Goal: Task Accomplishment & Management: Complete application form

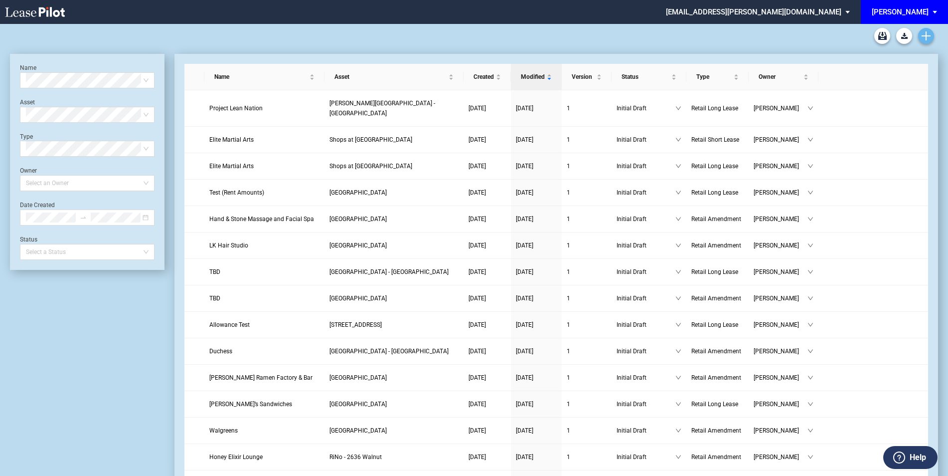
click at [929, 41] on link "Create new document" at bounding box center [926, 36] width 16 height 16
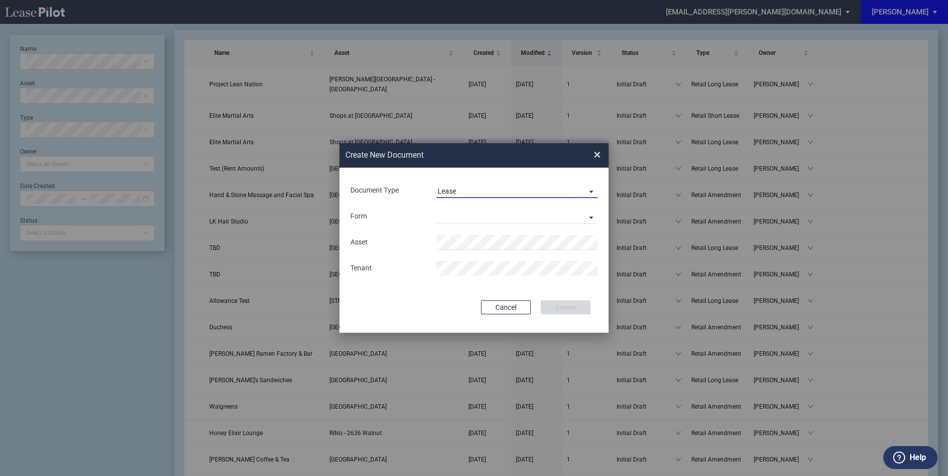
click at [456, 190] on div "Lease" at bounding box center [447, 191] width 18 height 8
click at [460, 210] on div "Amendment" at bounding box center [459, 214] width 43 height 11
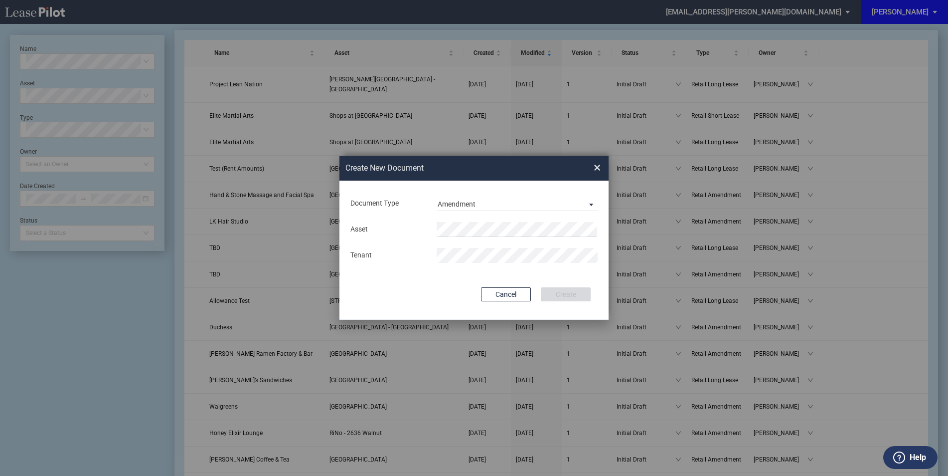
click at [460, 221] on md-input-container "Asset" at bounding box center [473, 229] width 249 height 17
click at [475, 219] on div "Asset Tenant" at bounding box center [473, 242] width 249 height 52
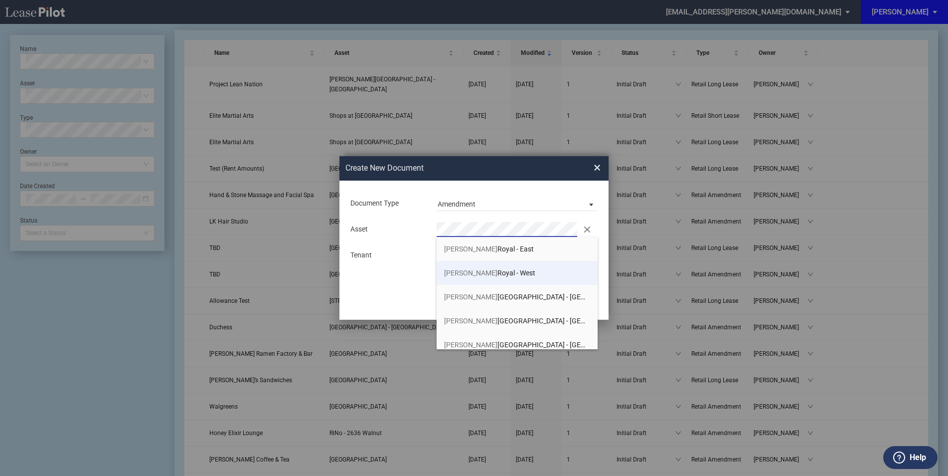
click at [481, 269] on span "Preston Royal - West" at bounding box center [489, 273] width 91 height 8
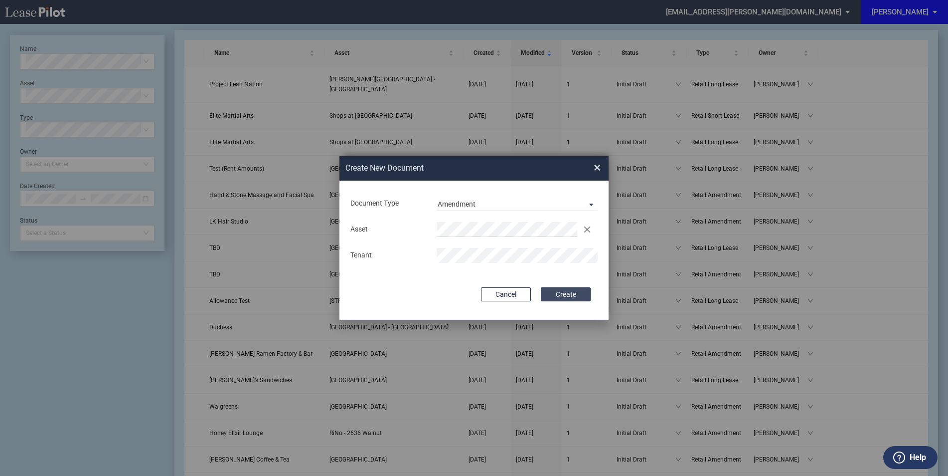
click at [557, 295] on button "Create" at bounding box center [566, 294] width 50 height 14
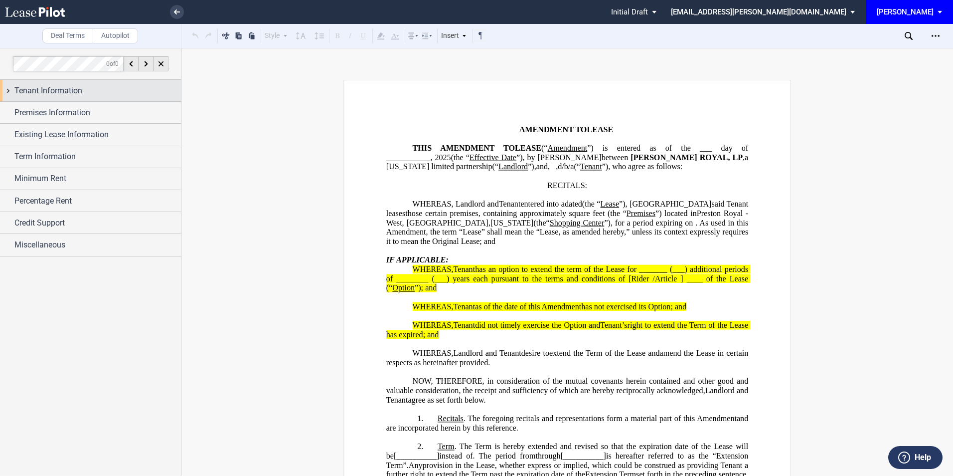
click at [22, 85] on span "Tenant Information" at bounding box center [48, 91] width 68 height 12
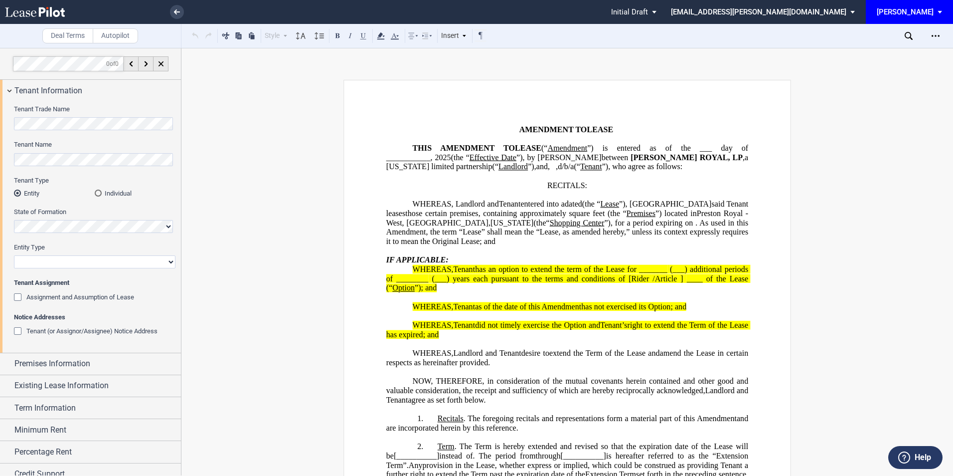
click at [97, 193] on div "Individual" at bounding box center [98, 192] width 7 height 7
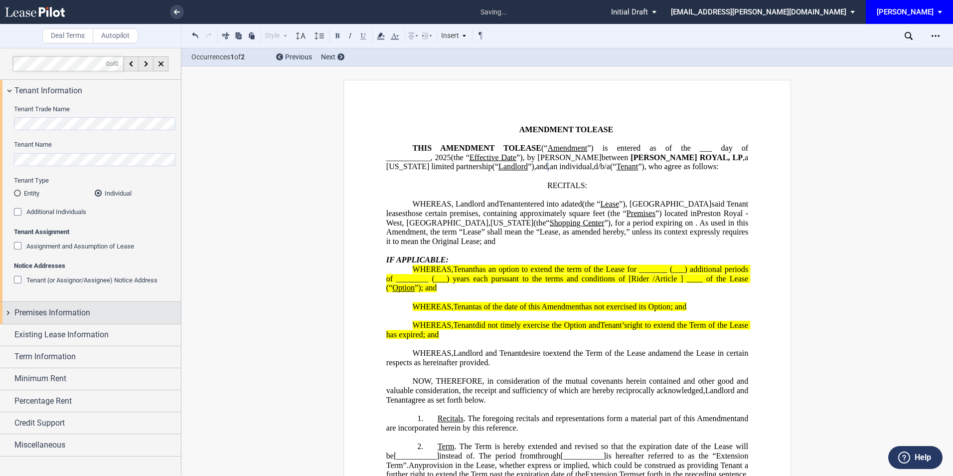
click at [74, 310] on span "Premises Information" at bounding box center [52, 313] width 76 height 12
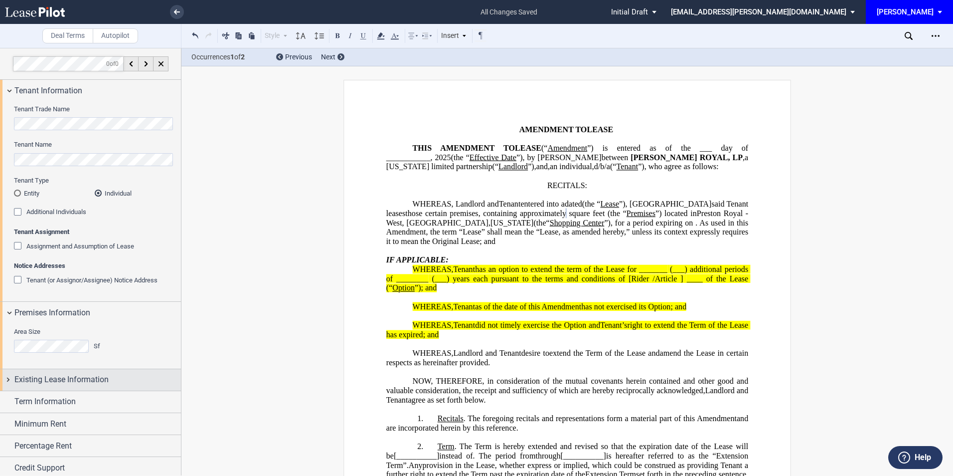
click at [88, 381] on span "Existing Lease Information" at bounding box center [61, 379] width 94 height 12
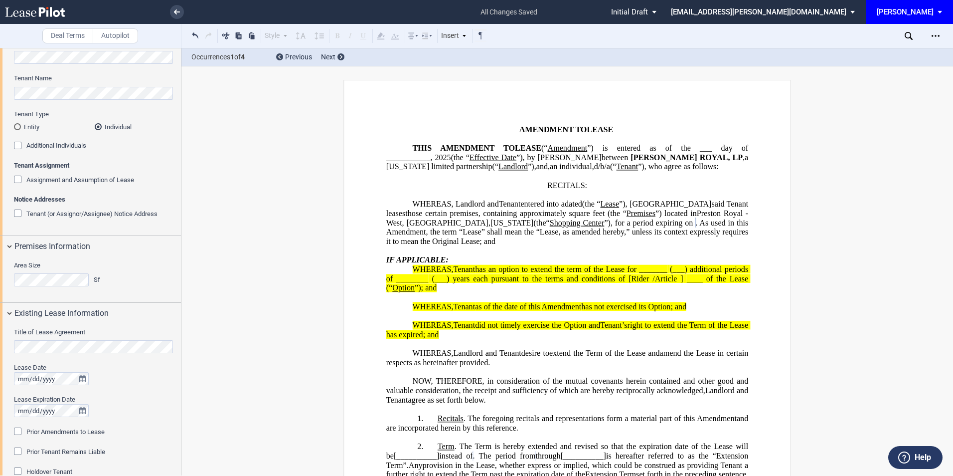
scroll to position [133, 0]
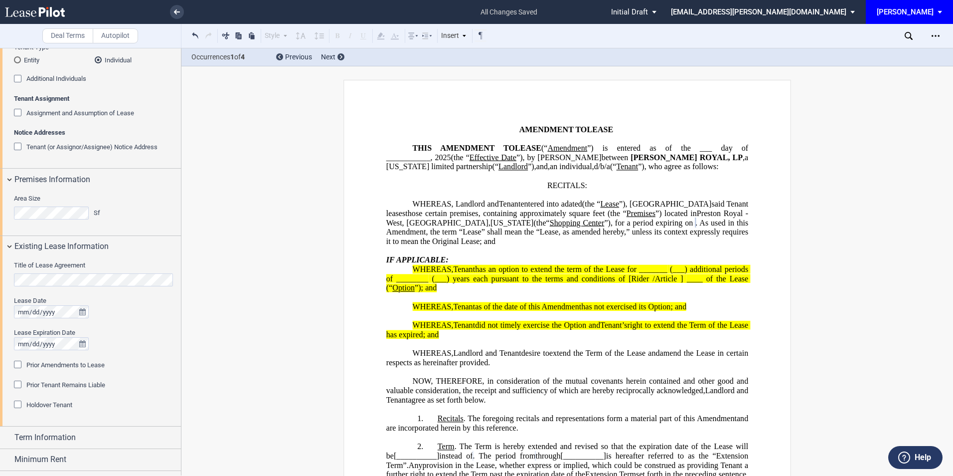
click at [16, 364] on div "Prior Amendments to Lease" at bounding box center [19, 365] width 10 height 10
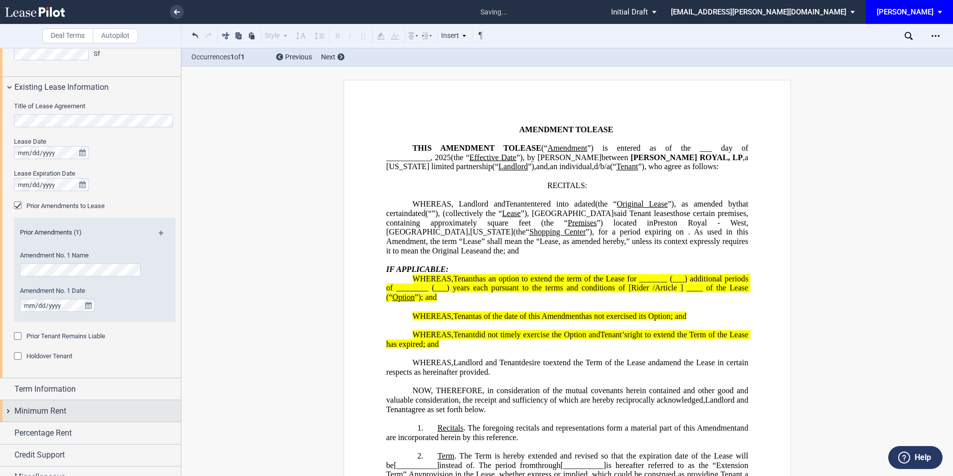
scroll to position [305, 0]
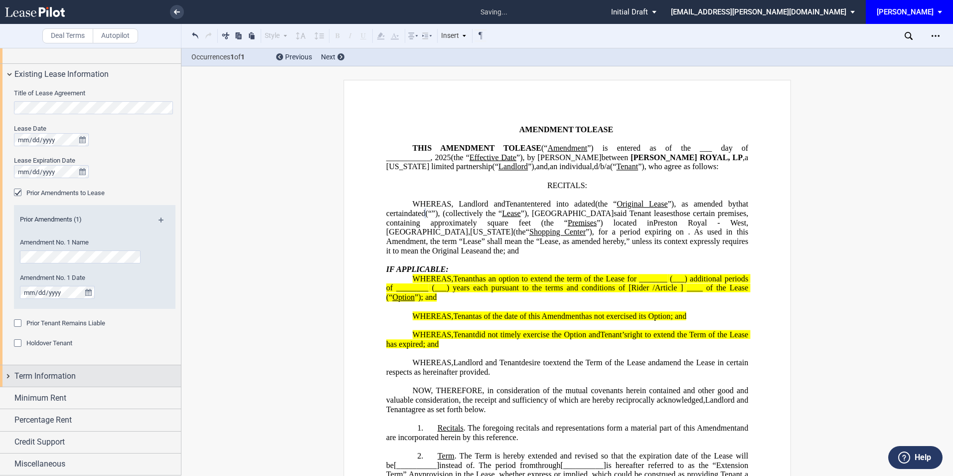
click at [62, 376] on span "Term Information" at bounding box center [44, 376] width 61 height 12
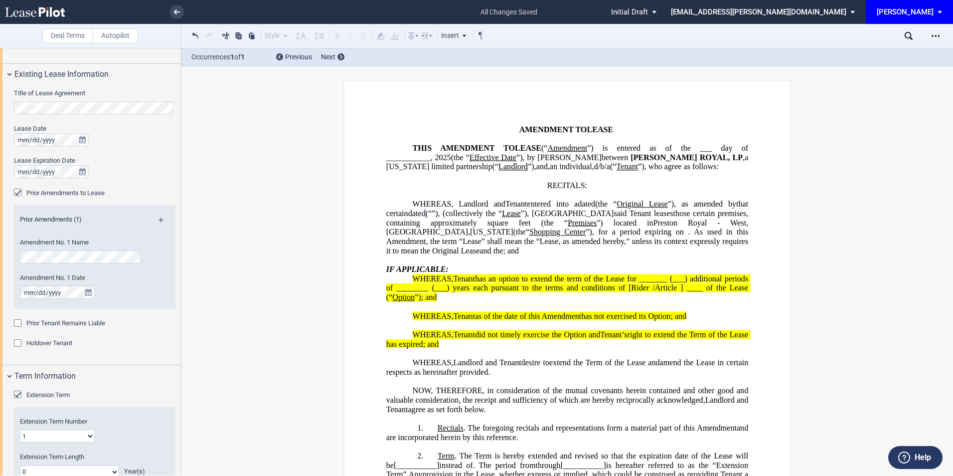
scroll to position [371, 0]
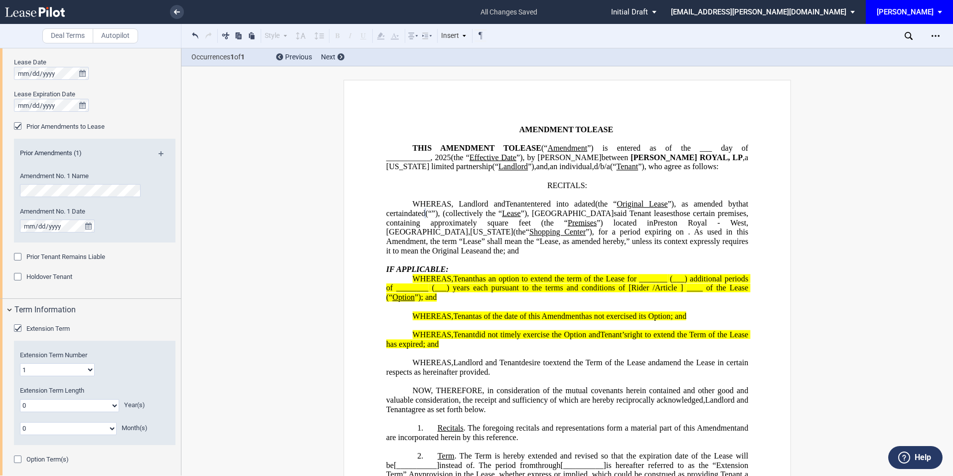
click at [82, 403] on select "0 1 2 3 4 5 6 7 8 9 10 11 12 13 14 15 16 17 18 19 20" at bounding box center [69, 405] width 99 height 13
select select "number:5"
click at [20, 399] on select "0 1 2 3 4 5 6 7 8 9 10 11 12 13 14 15 16 17 18 19 20" at bounding box center [69, 405] width 99 height 13
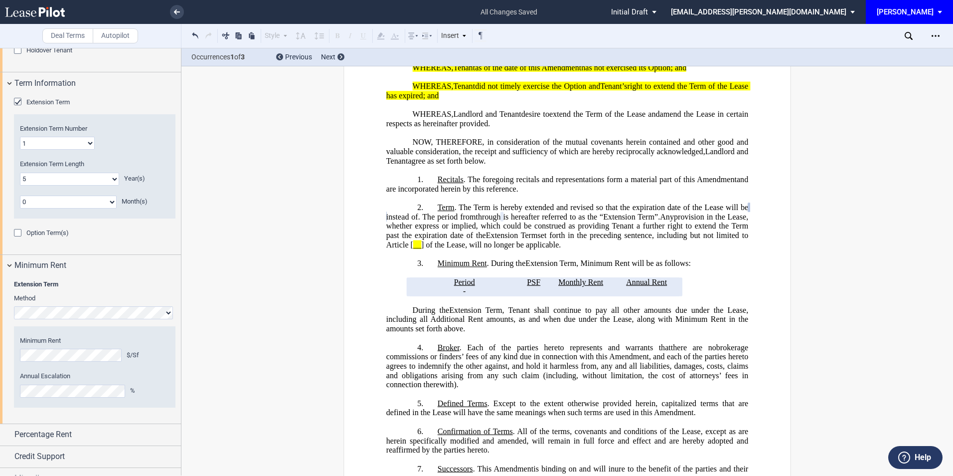
scroll to position [598, 0]
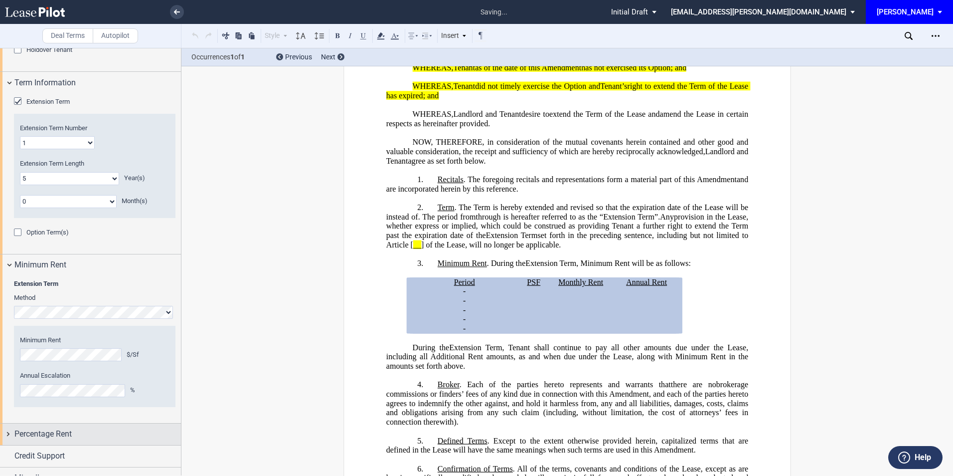
click at [62, 428] on span "Percentage Rent" at bounding box center [42, 434] width 57 height 12
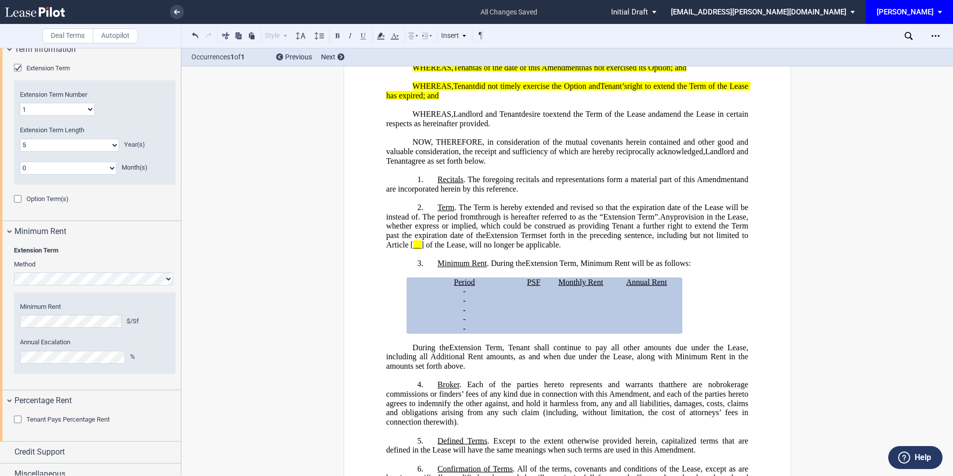
scroll to position [642, 0]
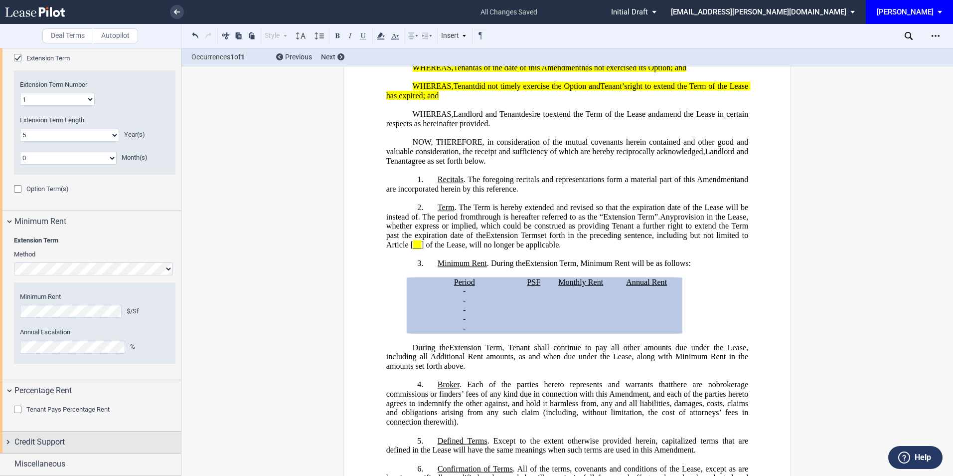
click at [65, 436] on span "Credit Support" at bounding box center [39, 442] width 50 height 12
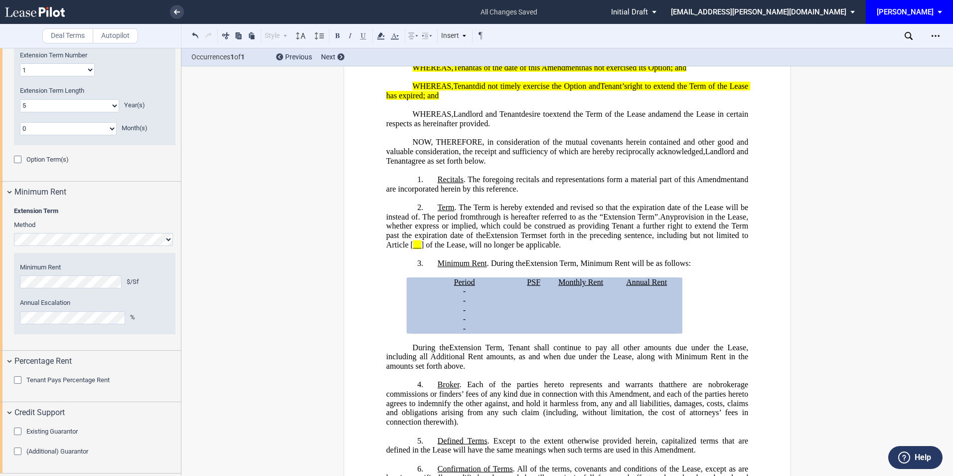
scroll to position [691, 0]
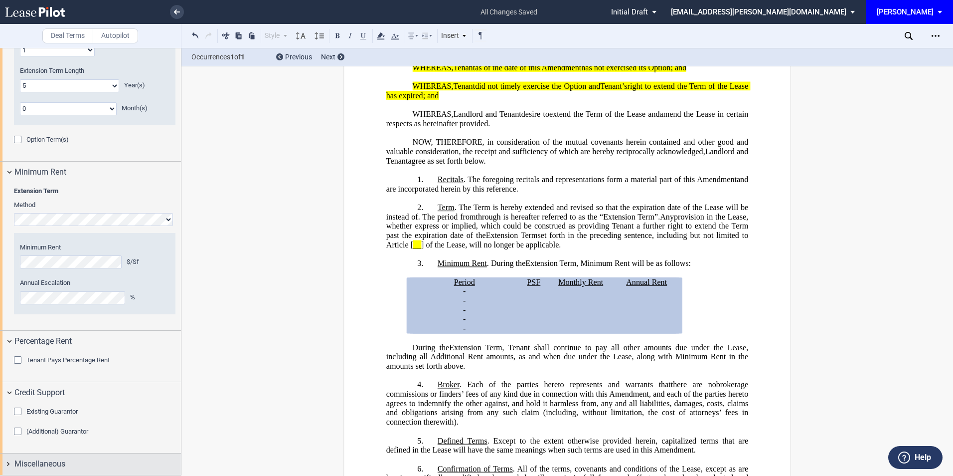
click at [53, 461] on span "Miscellaneous" at bounding box center [39, 464] width 51 height 12
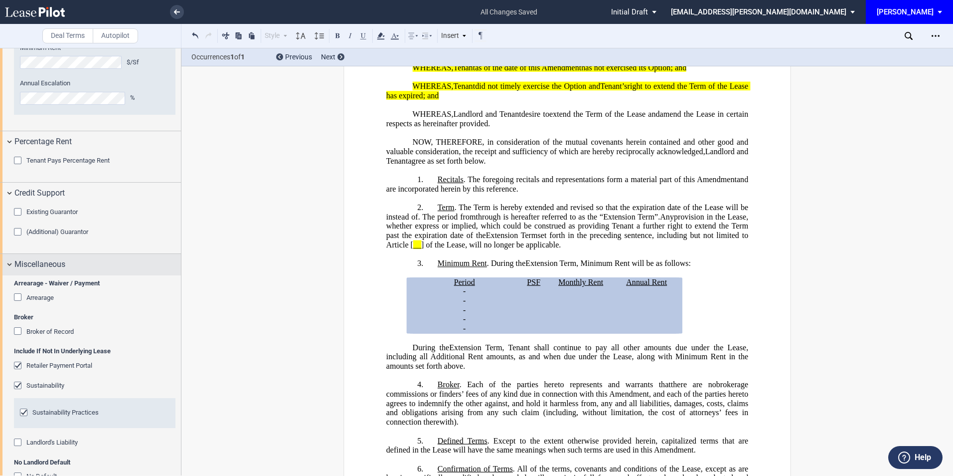
scroll to position [957, 0]
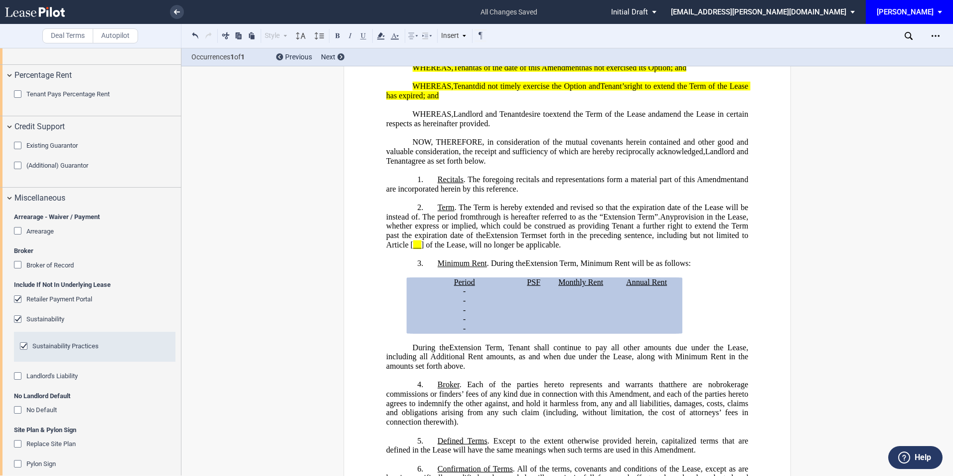
click at [17, 298] on div "Retailer Payment Portal" at bounding box center [19, 300] width 10 height 10
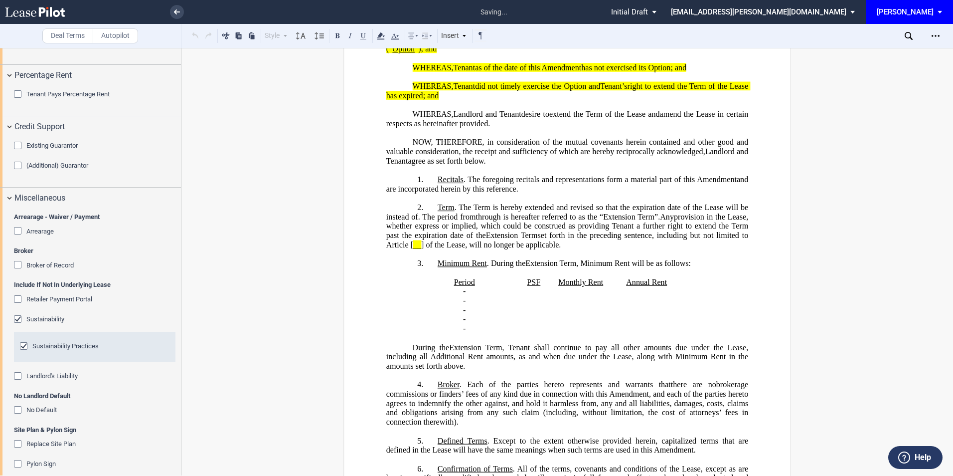
click at [17, 409] on div "No Default" at bounding box center [19, 411] width 10 height 10
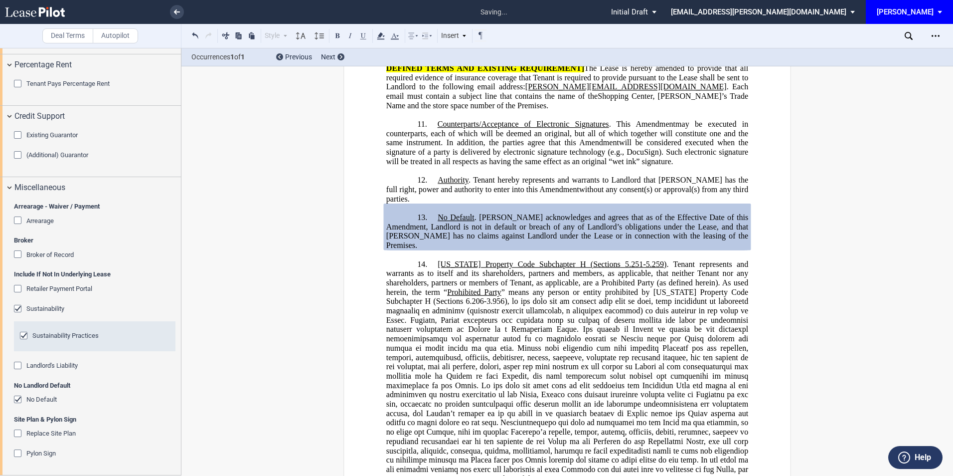
scroll to position [612, 0]
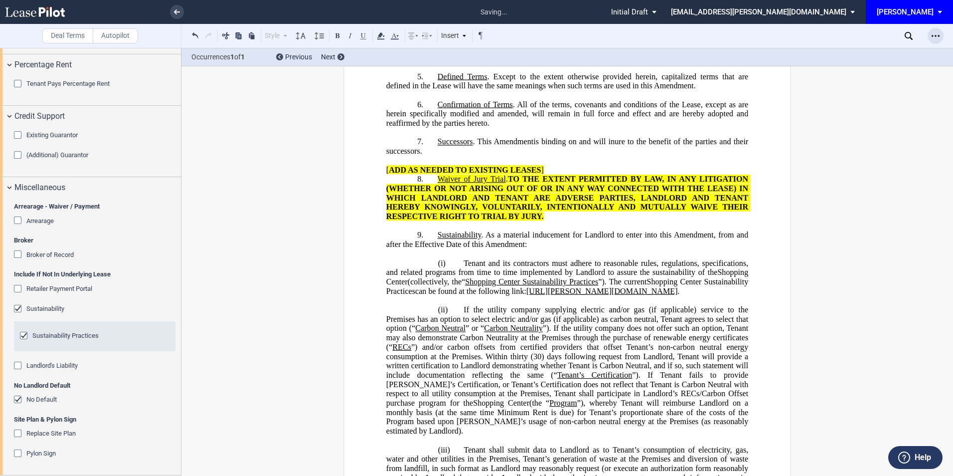
click at [936, 40] on div "Open Lease options menu" at bounding box center [936, 36] width 16 height 16
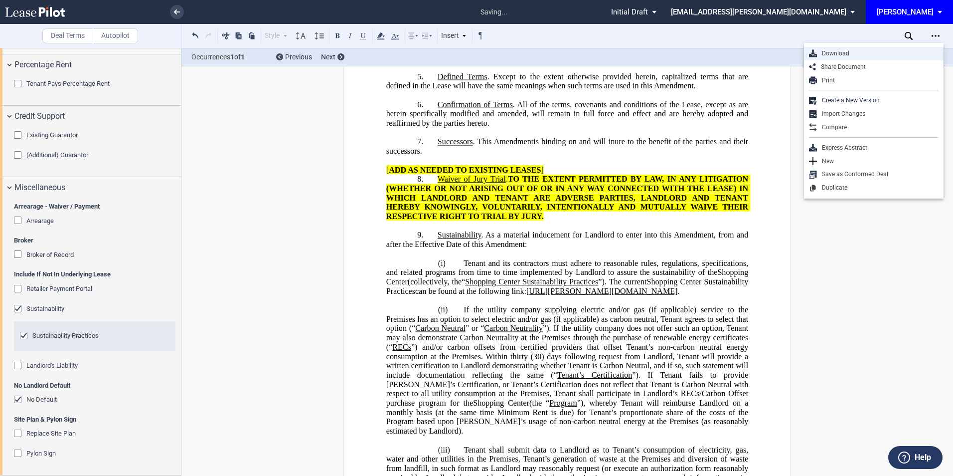
click at [839, 50] on div "Download" at bounding box center [878, 53] width 122 height 8
